Goal: Task Accomplishment & Management: Manage account settings

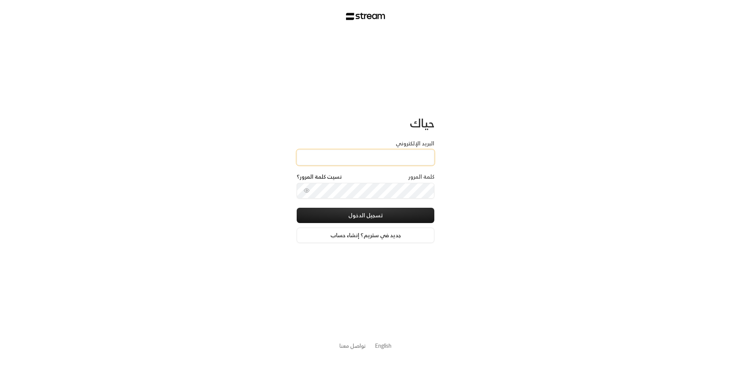
click at [356, 151] on input "البريد الإلكتروني" at bounding box center [366, 158] width 138 height 16
type input "[EMAIL_ADDRESS][DOMAIN_NAME]"
click at [368, 205] on div "كلمة المرور نسيت كلمة المرور؟" at bounding box center [366, 190] width 138 height 35
click at [369, 210] on button "تسجيل الدخول" at bounding box center [366, 215] width 138 height 15
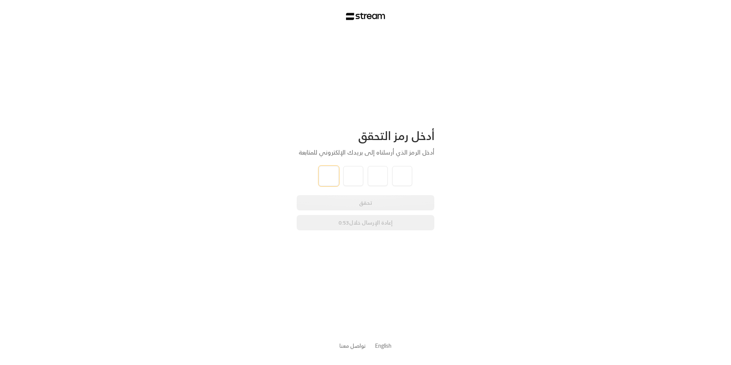
type input "1"
type input "3"
type input "9"
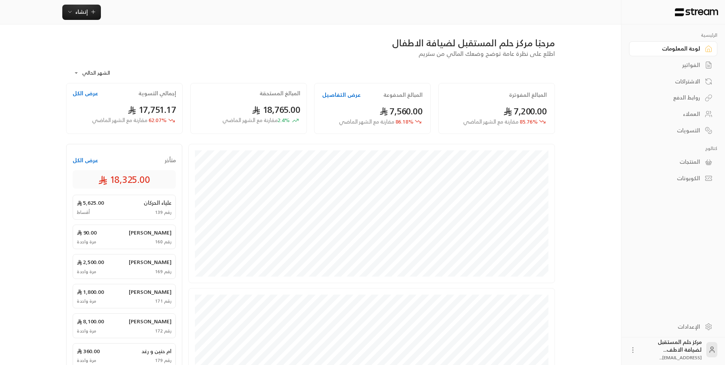
click at [703, 65] on link "الفواتير" at bounding box center [673, 65] width 88 height 15
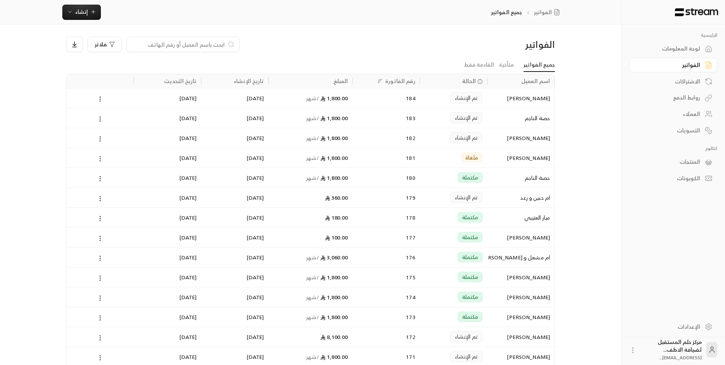
click at [218, 47] on input at bounding box center [178, 44] width 93 height 8
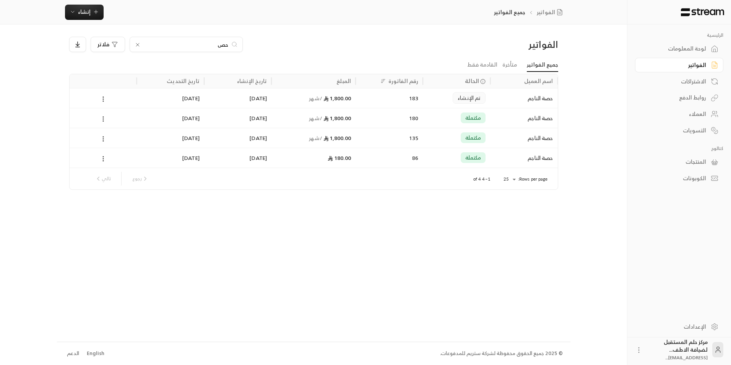
type input "حص"
click at [98, 102] on div at bounding box center [103, 98] width 58 height 20
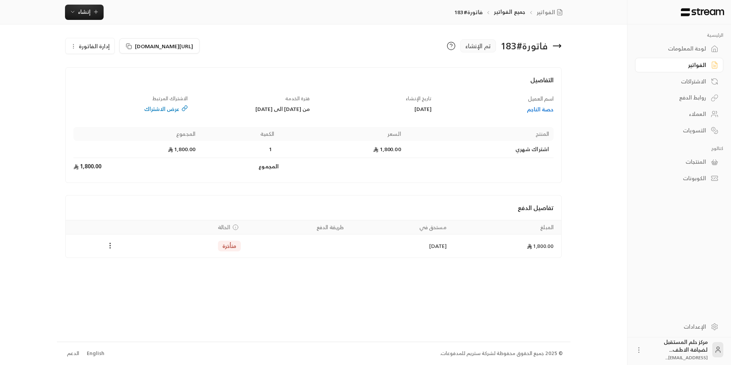
click at [83, 45] on span "إدارة الفاتورة" at bounding box center [94, 46] width 31 height 10
click at [93, 78] on link "إلغاء" at bounding box center [94, 82] width 47 height 14
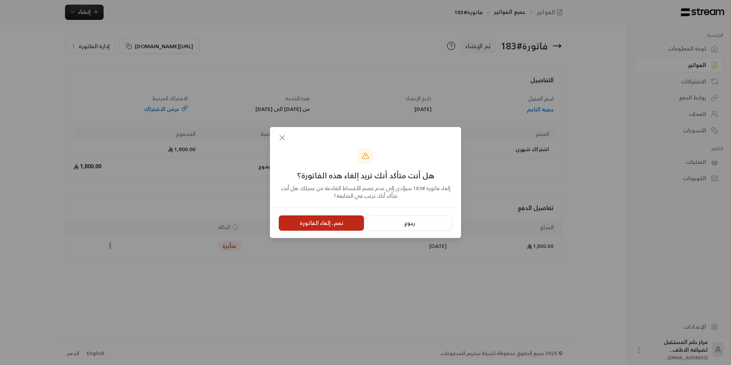
click at [327, 230] on button "نعم، إلغاء الفاتورة" at bounding box center [321, 222] width 85 height 15
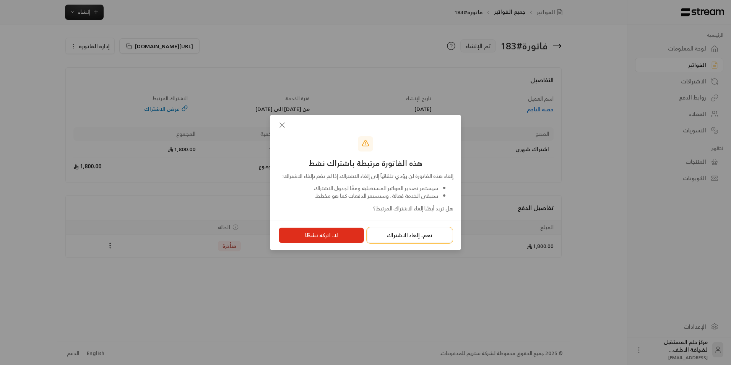
click at [427, 239] on button "نعم، إلغاء الاشتراك" at bounding box center [409, 235] width 85 height 15
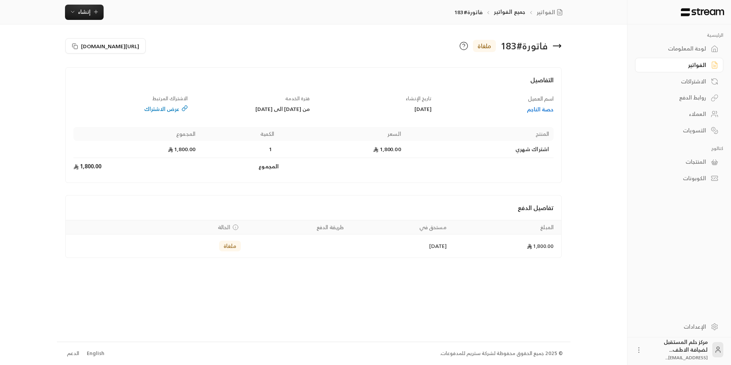
click at [559, 46] on icon at bounding box center [557, 46] width 8 height 0
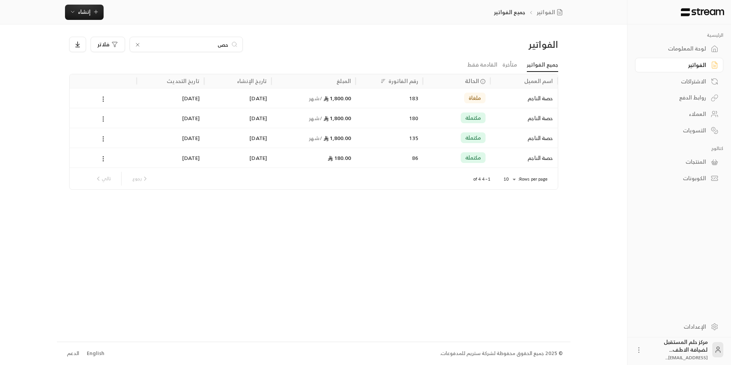
click at [141, 44] on div "حص" at bounding box center [186, 44] width 113 height 15
click at [134, 43] on div "حص" at bounding box center [186, 44] width 113 height 15
click at [137, 43] on icon at bounding box center [138, 45] width 6 height 6
click at [146, 43] on input at bounding box center [181, 44] width 93 height 8
